Goal: Information Seeking & Learning: Learn about a topic

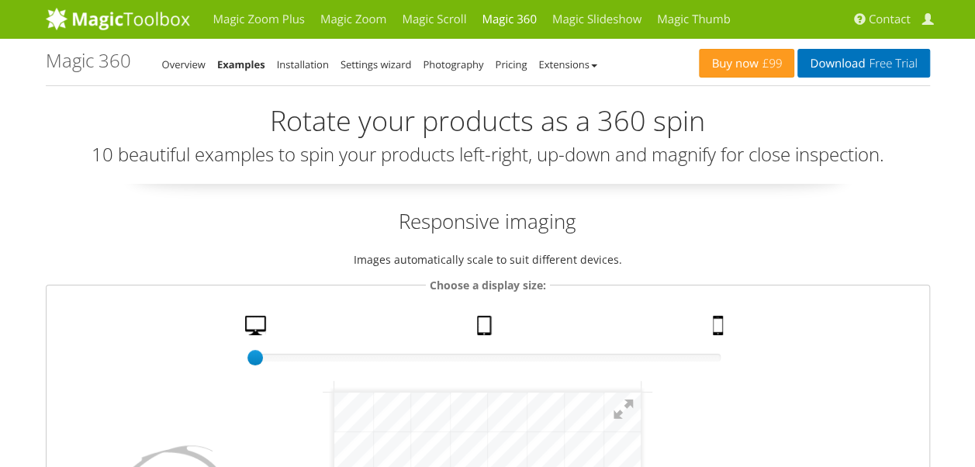
click at [744, 221] on h2 "Responsive imaging" at bounding box center [488, 221] width 884 height 28
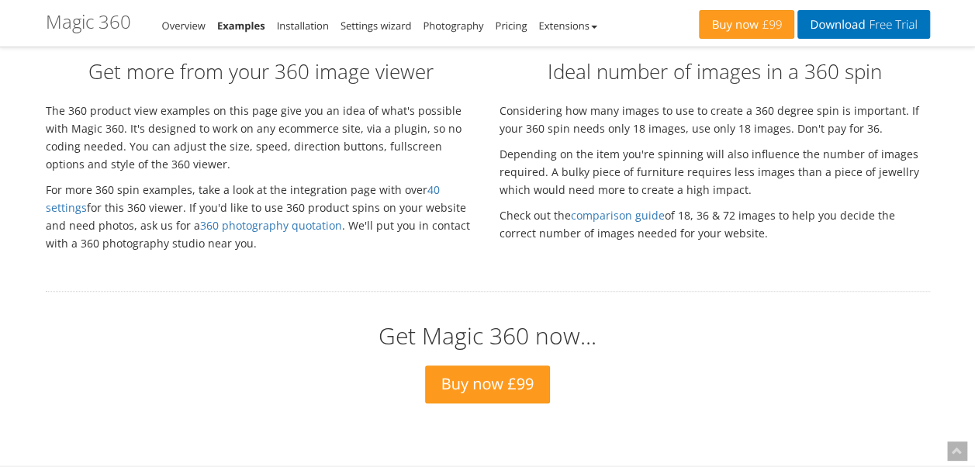
scroll to position [3681, 0]
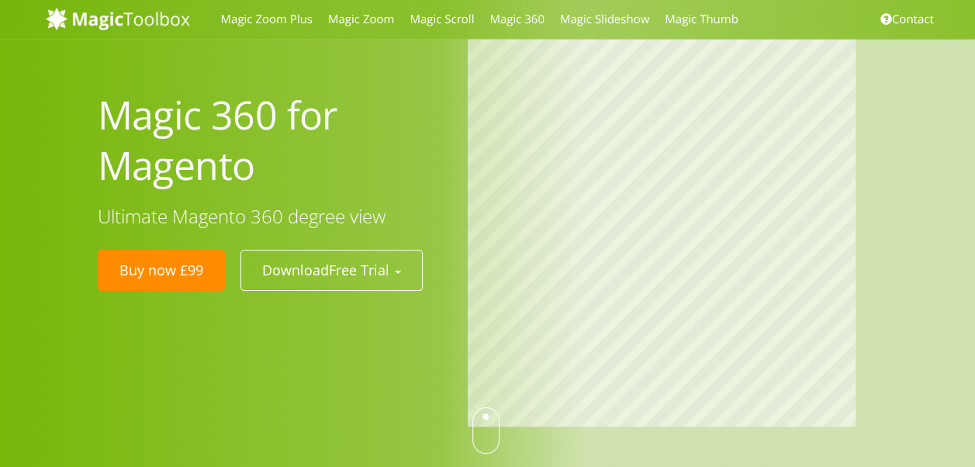
click at [313, 366] on div "Magic 360 for Magento Ultimate Magento 360 degree view Buy now £99 Download Fre…" at bounding box center [487, 234] width 975 height 469
drag, startPoint x: 102, startPoint y: 104, endPoint x: 250, endPoint y: 164, distance: 159.7
click at [250, 164] on h1 "Magic 360 for Magento" at bounding box center [271, 140] width 347 height 101
drag, startPoint x: 250, startPoint y: 164, endPoint x: 223, endPoint y: 164, distance: 27.1
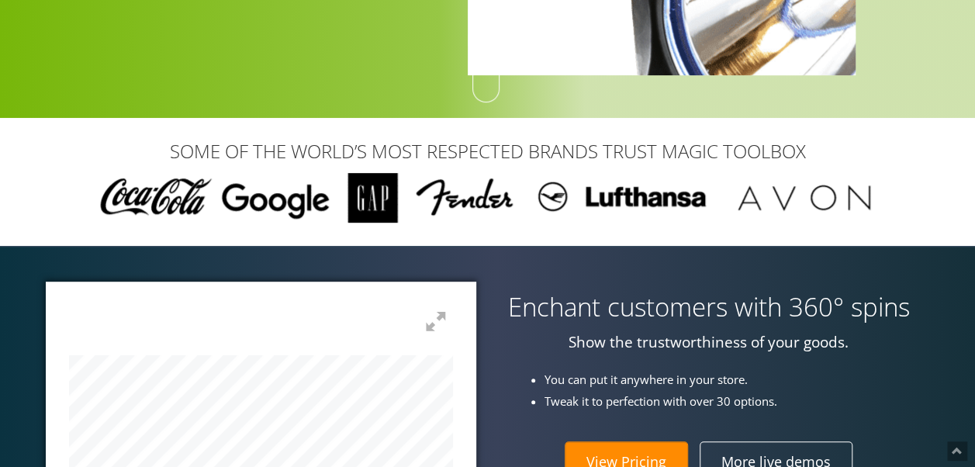
scroll to position [543, 0]
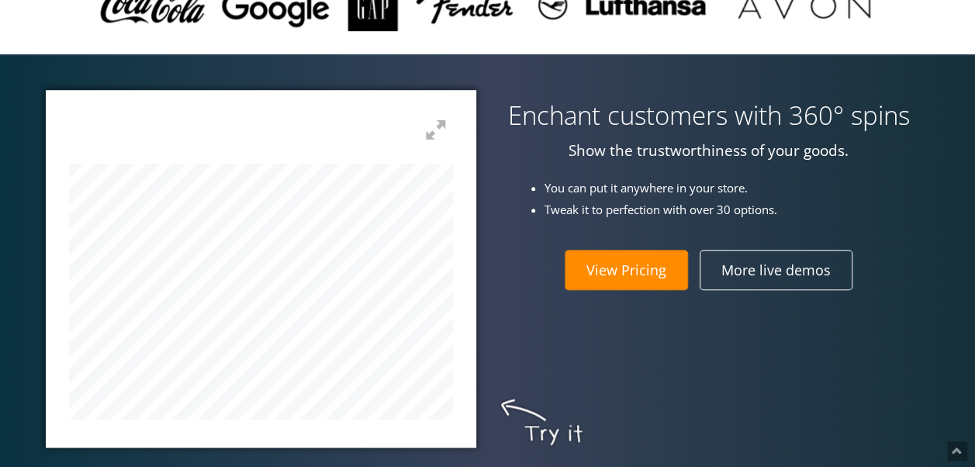
click at [768, 108] on h3 "Enchant customers with 360° spins" at bounding box center [708, 116] width 419 height 28
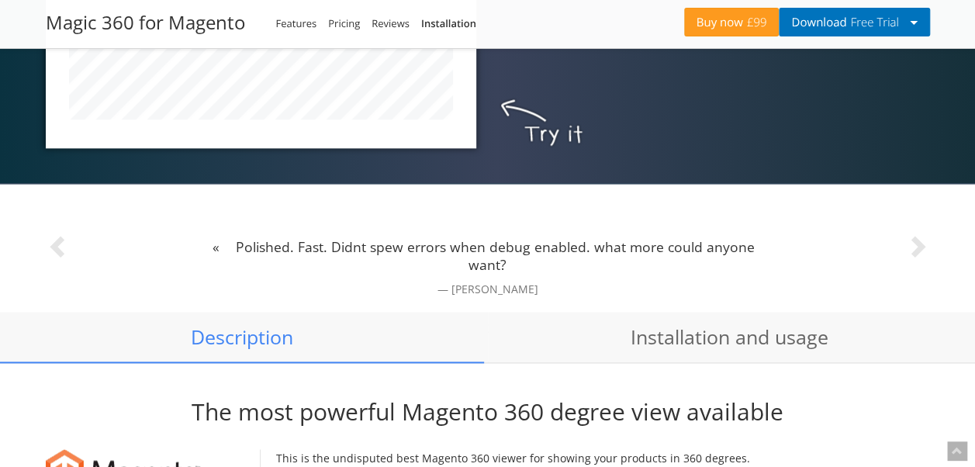
scroll to position [930, 0]
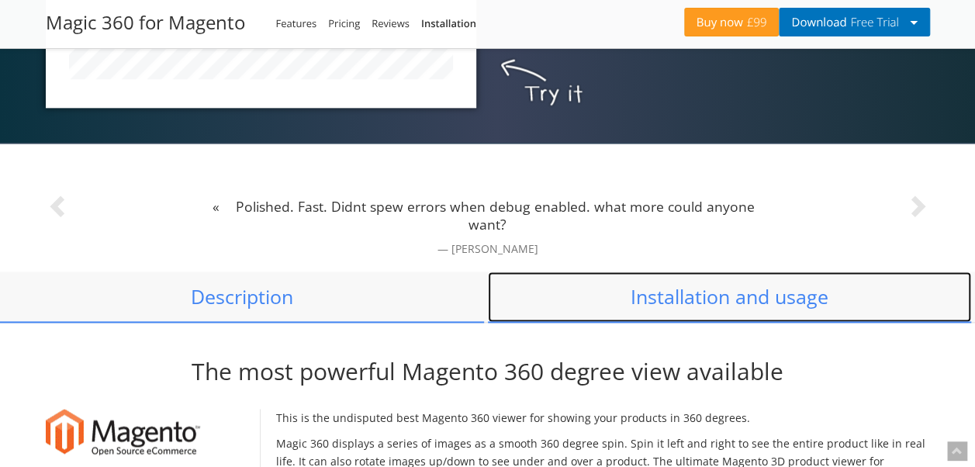
click at [730, 296] on link "Installation and usage" at bounding box center [730, 296] width 484 height 51
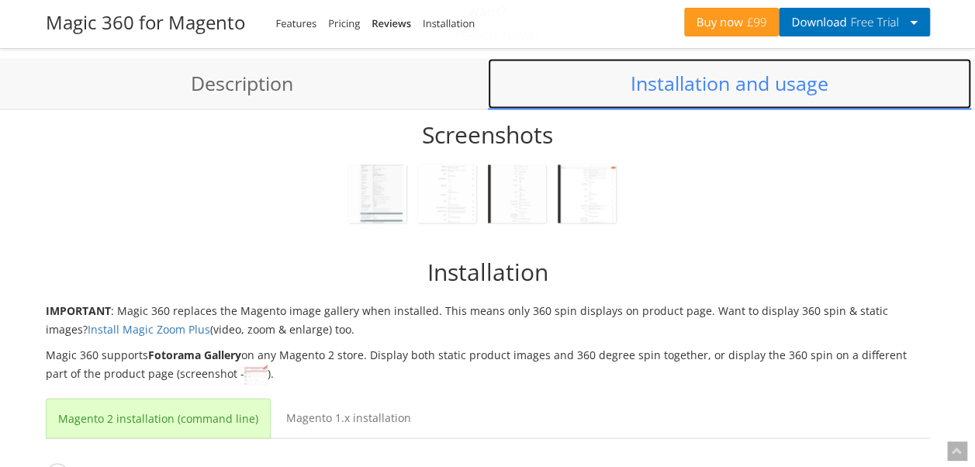
scroll to position [1120, 0]
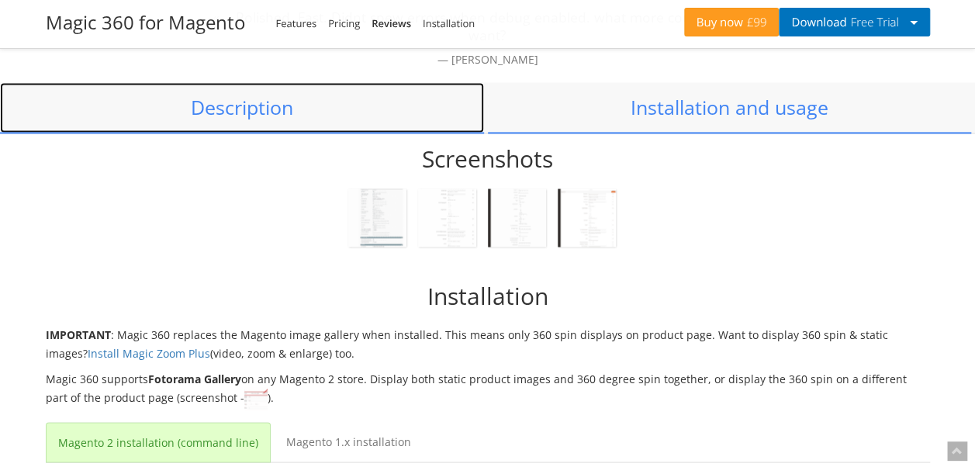
click at [296, 115] on link "Description" at bounding box center [242, 107] width 484 height 51
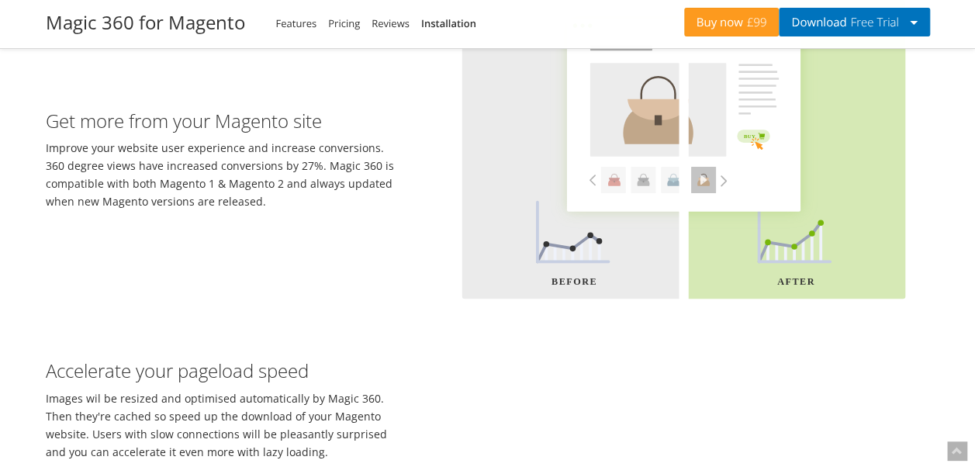
scroll to position [1740, 0]
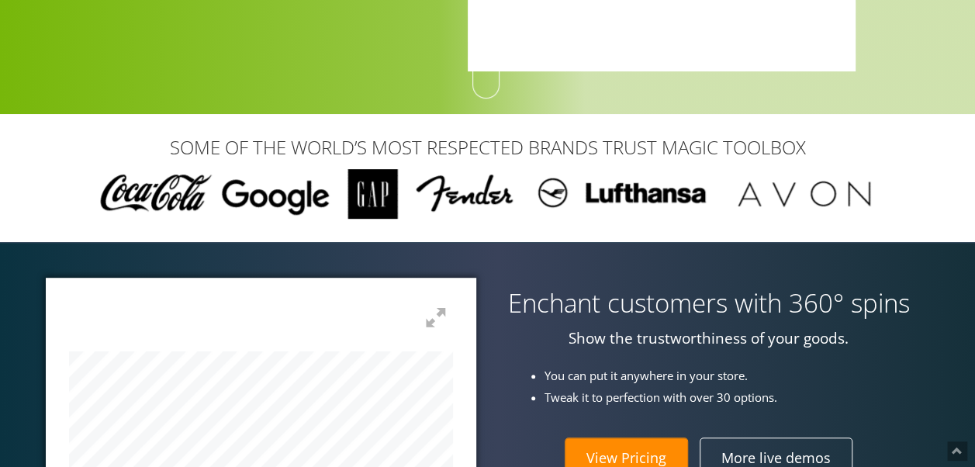
scroll to position [388, 0]
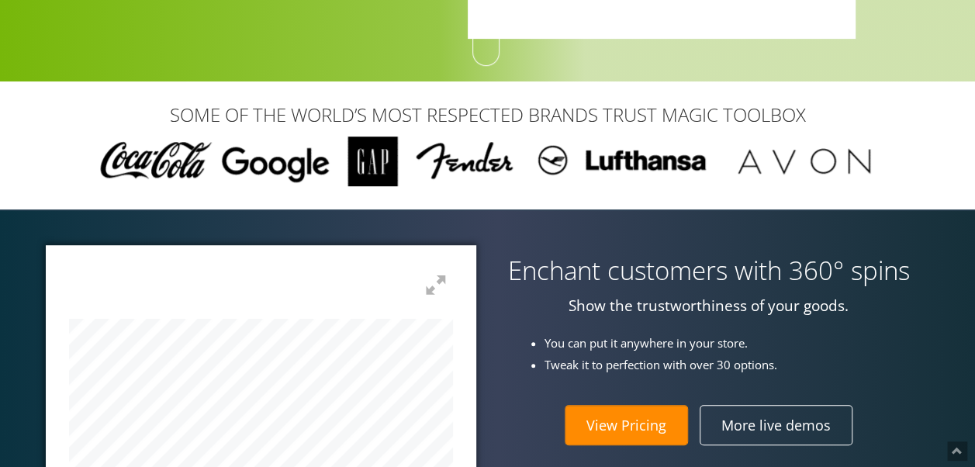
click at [741, 237] on div "Enchant customers with 360° spins Show the trustworthiness of your goods. You c…" at bounding box center [487, 423] width 975 height 428
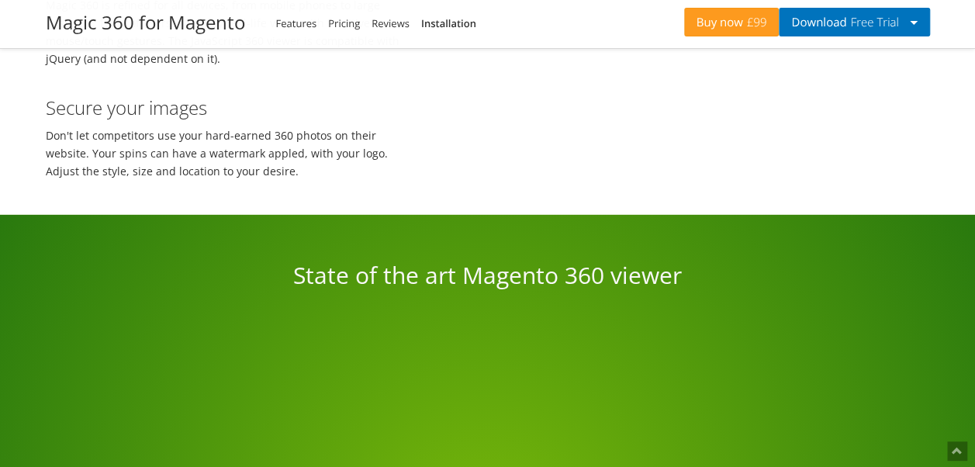
scroll to position [2481, 0]
